Goal: Find specific page/section: Find specific page/section

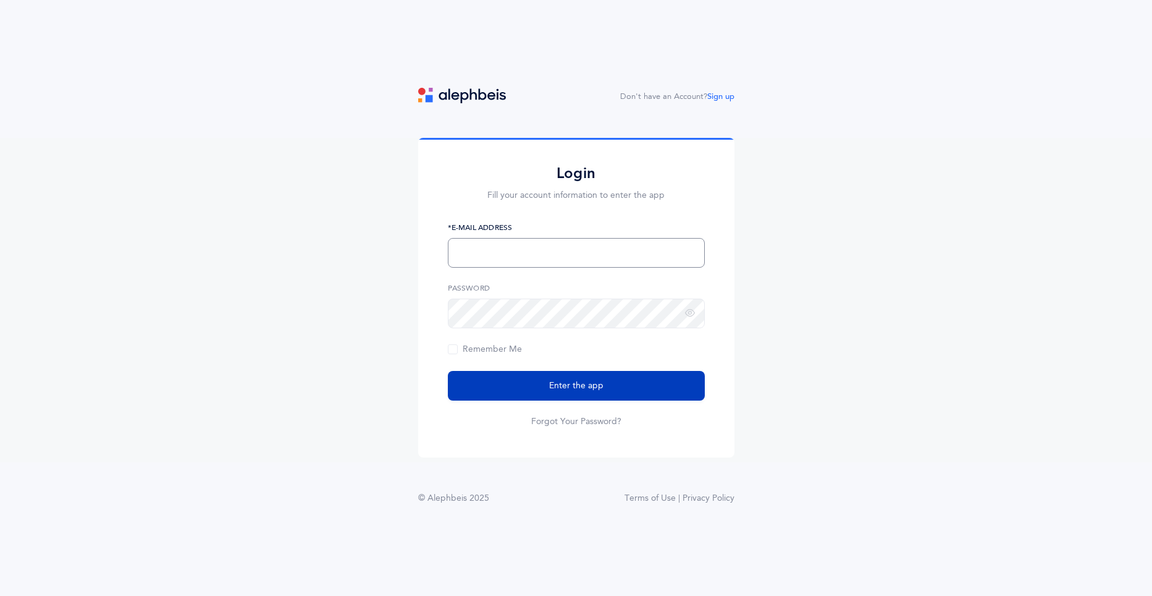
type input "[EMAIL_ADDRESS][DOMAIN_NAME]"
click at [602, 387] on span "Enter the app" at bounding box center [576, 385] width 54 height 13
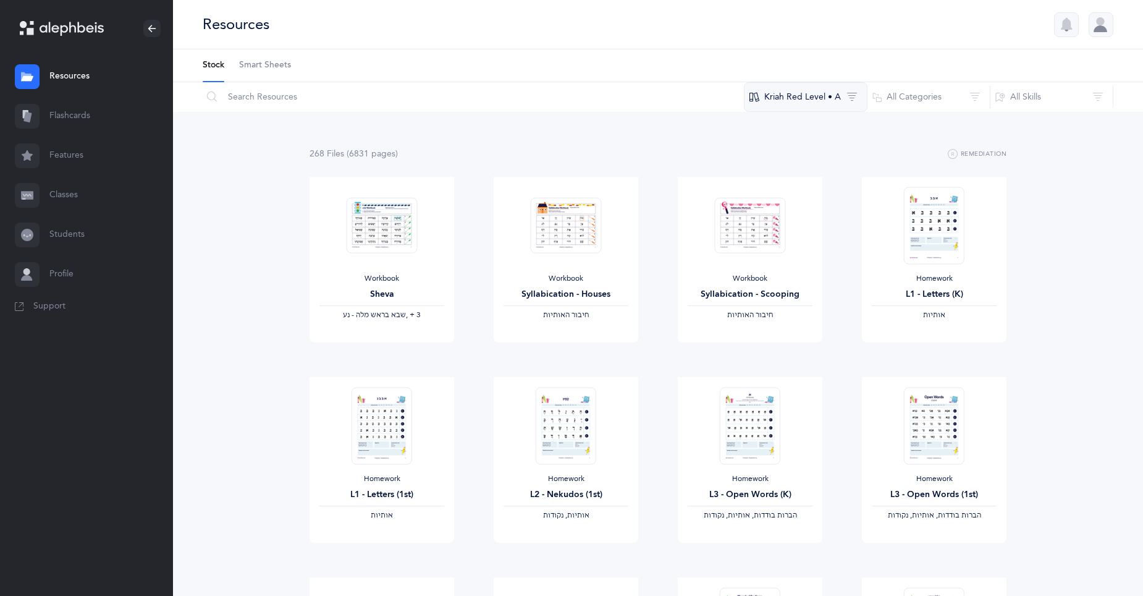
click at [816, 99] on button "Kriah Red Level • A" at bounding box center [806, 97] width 124 height 30
click at [851, 94] on button "Kriah Red Level • A" at bounding box center [806, 97] width 124 height 30
click at [790, 96] on button "Kriah Red Level • A" at bounding box center [806, 97] width 124 height 30
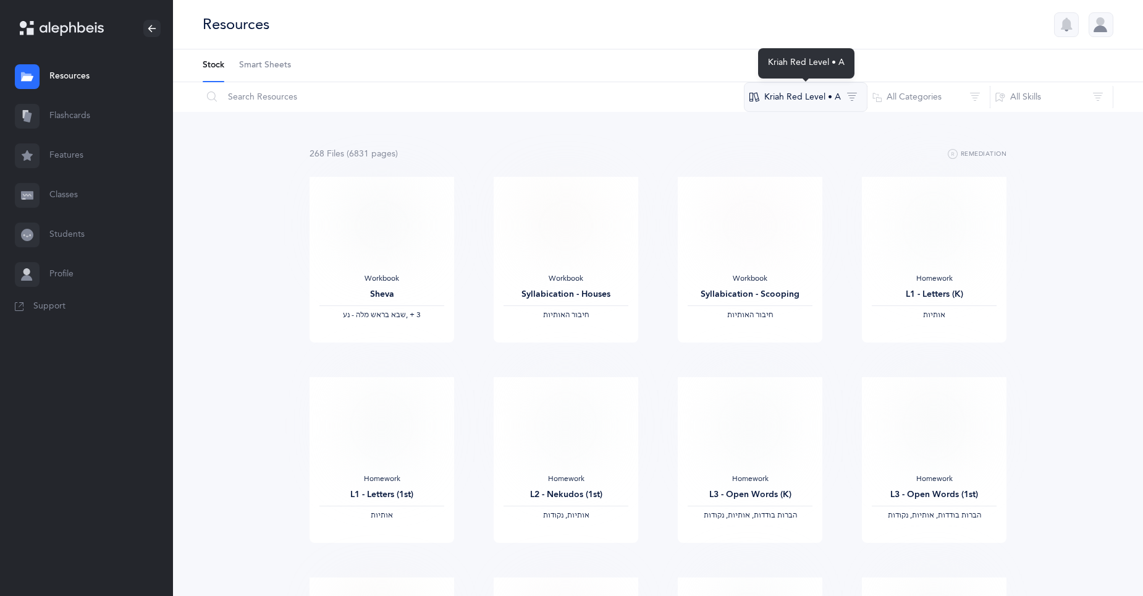
click at [815, 97] on button "Kriah Red Level • A" at bounding box center [806, 97] width 124 height 30
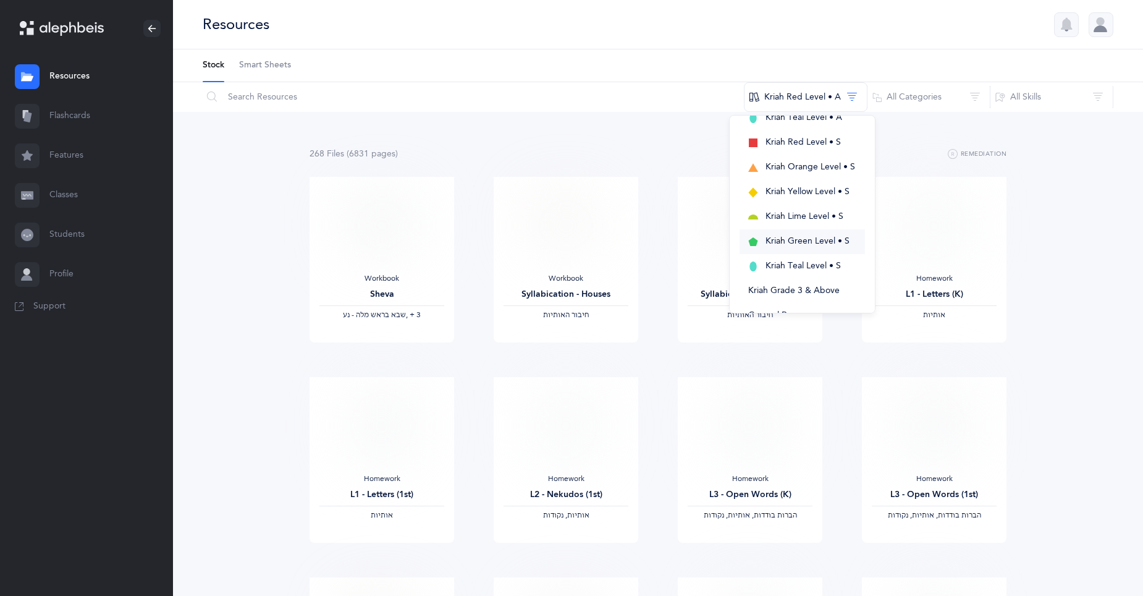
scroll to position [247, 0]
click at [774, 243] on span "Kriah Teal Level • S" at bounding box center [803, 246] width 75 height 10
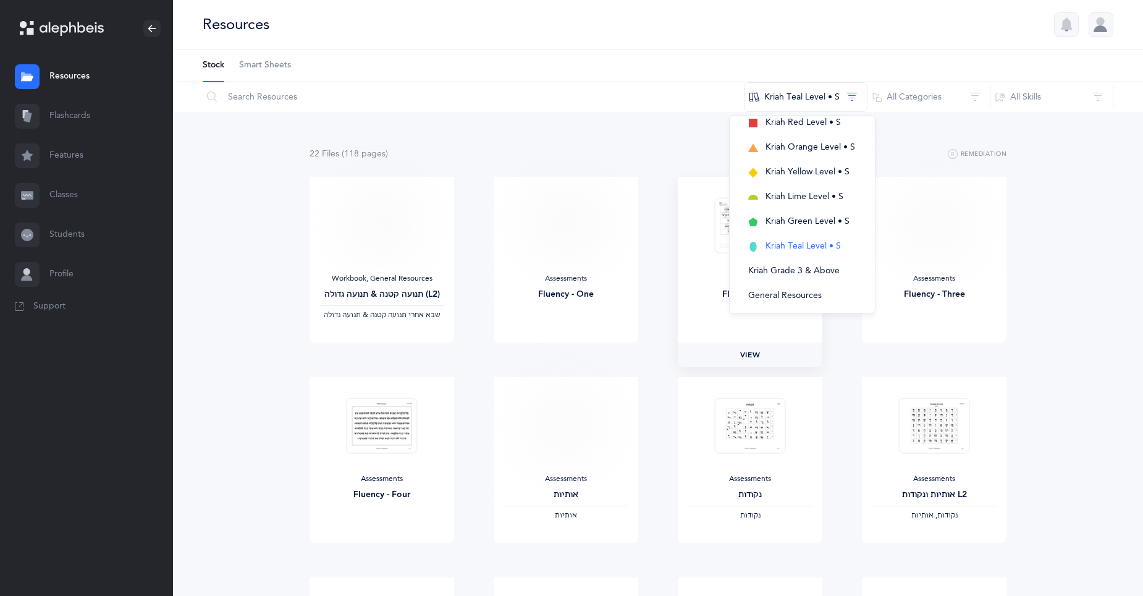
click at [728, 354] on link "View" at bounding box center [750, 354] width 145 height 25
